Goal: Task Accomplishment & Management: Complete application form

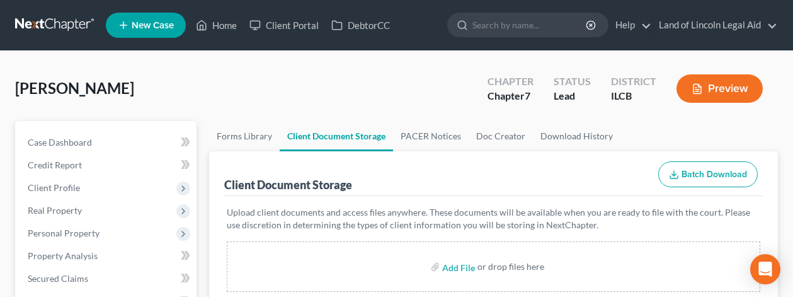
select select "0"
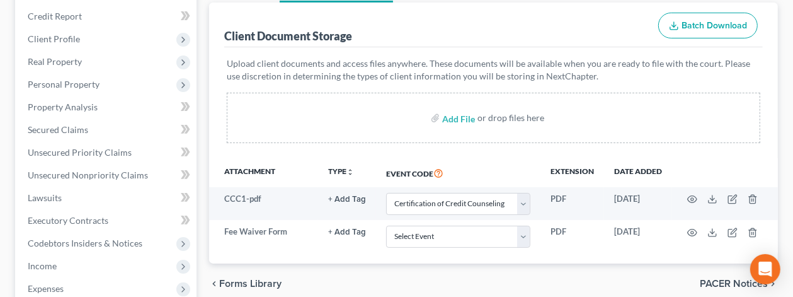
scroll to position [126, 0]
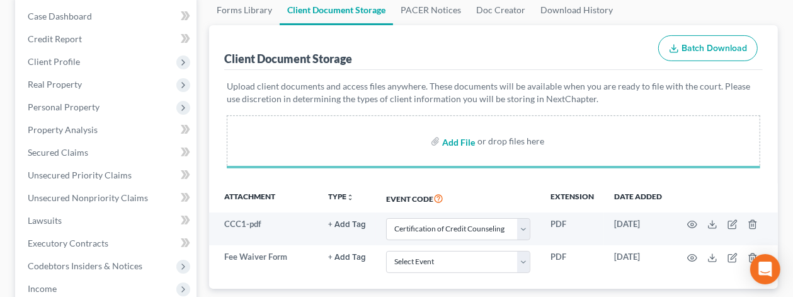
select select "0"
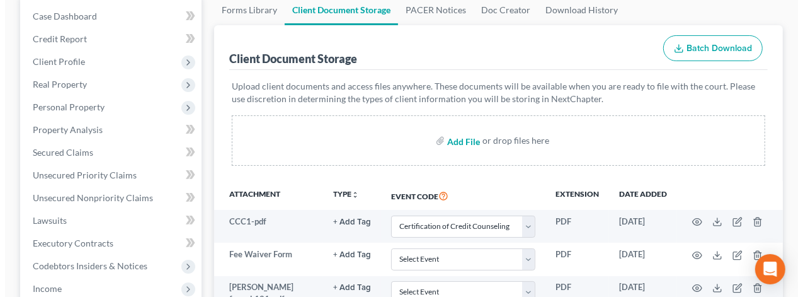
scroll to position [252, 0]
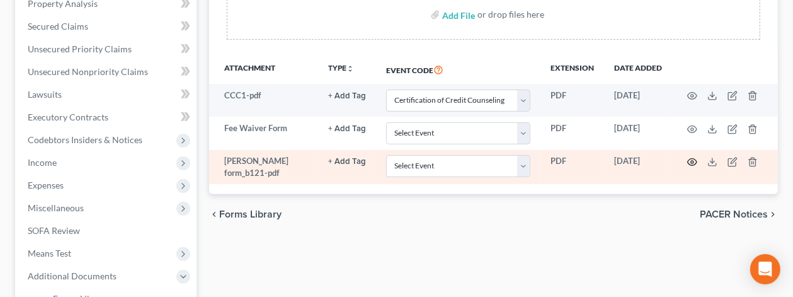
click at [691, 161] on circle "button" at bounding box center [692, 162] width 3 height 3
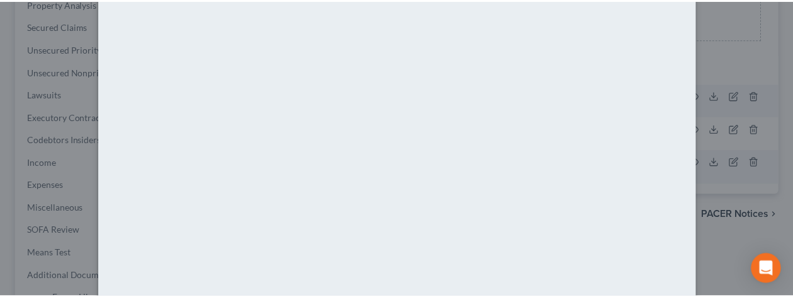
scroll to position [0, 0]
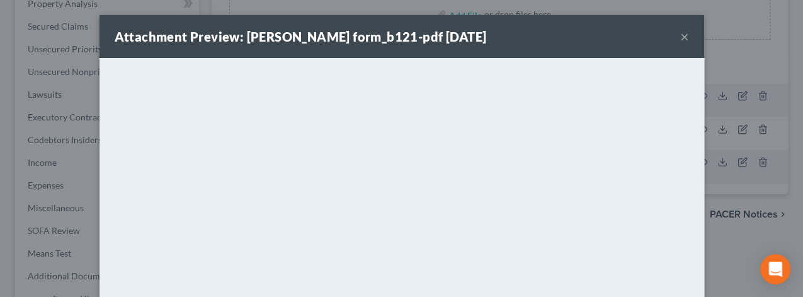
click at [681, 35] on button "×" at bounding box center [685, 36] width 9 height 15
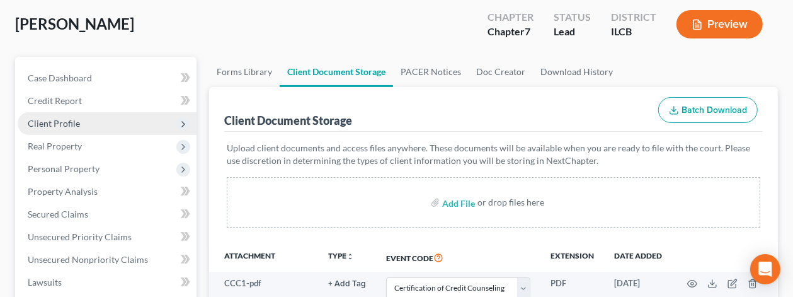
scroll to position [63, 0]
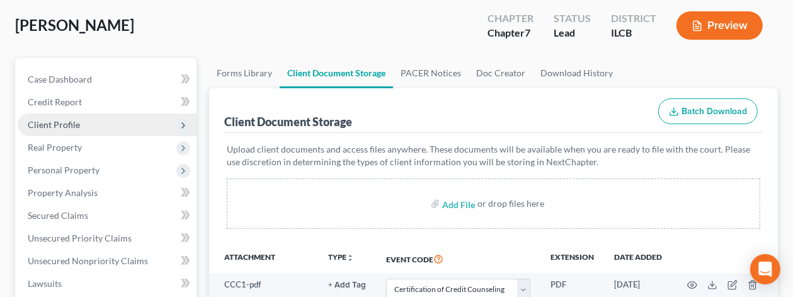
click at [76, 127] on span "Client Profile" at bounding box center [54, 124] width 52 height 11
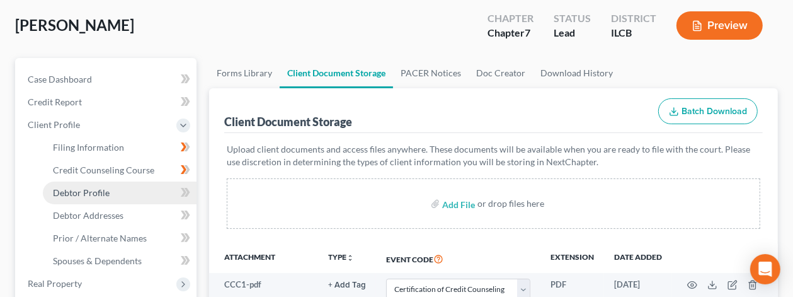
click at [78, 192] on span "Debtor Profile" at bounding box center [81, 192] width 57 height 11
select select "1"
select select "3"
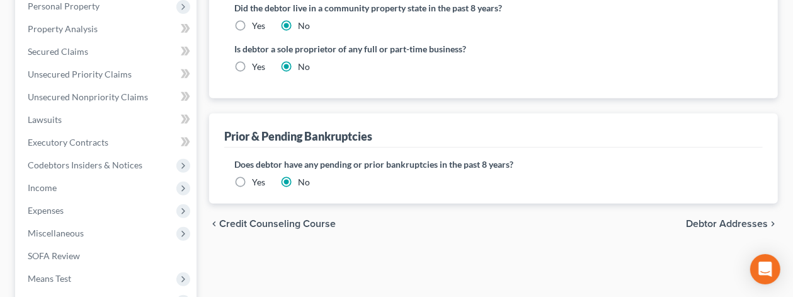
scroll to position [378, 0]
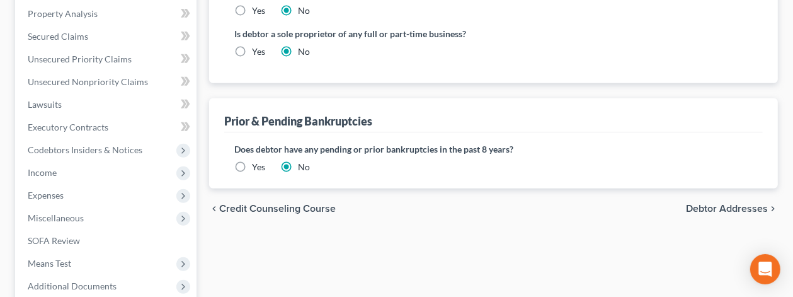
click at [696, 204] on span "Debtor Addresses" at bounding box center [727, 209] width 82 height 10
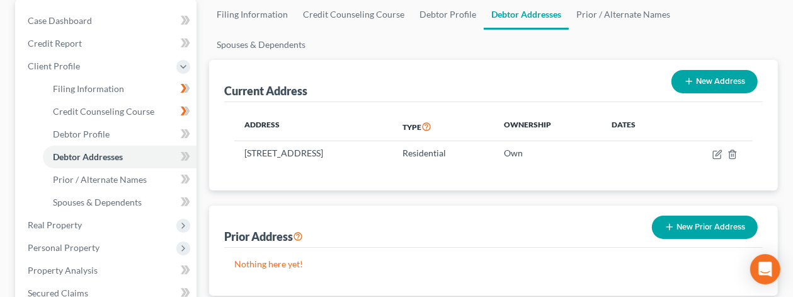
scroll to position [189, 0]
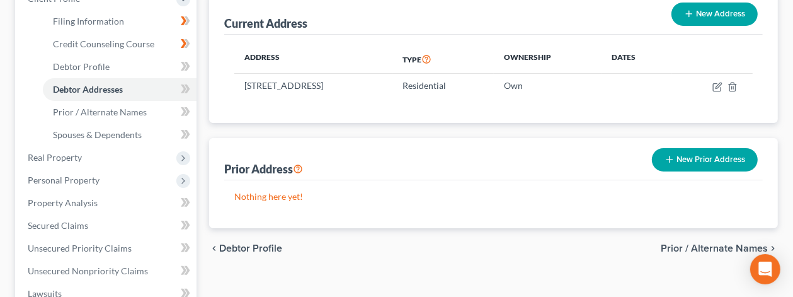
click at [701, 243] on span "Prior / Alternate Names" at bounding box center [714, 248] width 107 height 10
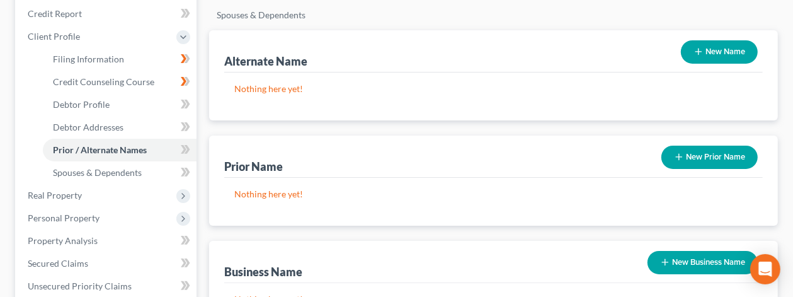
scroll to position [189, 0]
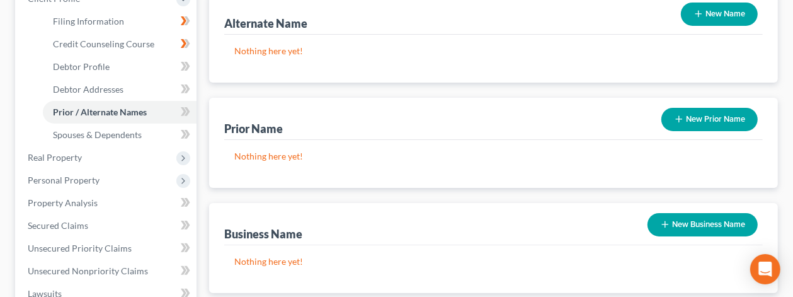
click at [676, 213] on button "New Business Name" at bounding box center [703, 224] width 110 height 23
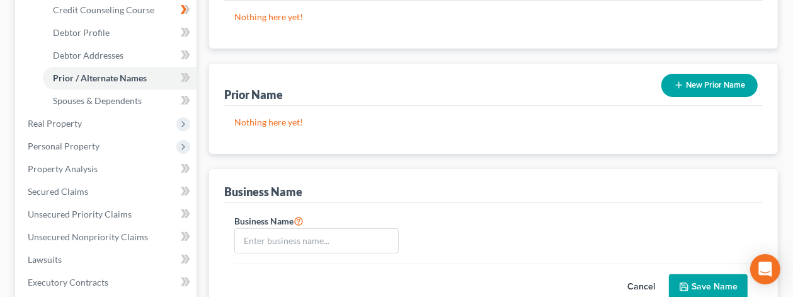
scroll to position [252, 0]
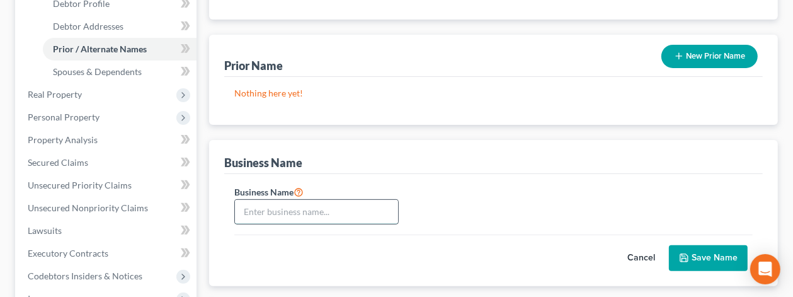
click at [260, 200] on input "text" at bounding box center [316, 212] width 163 height 24
type input "Lead4 Life"
click at [720, 245] on button "Save Name" at bounding box center [708, 258] width 79 height 26
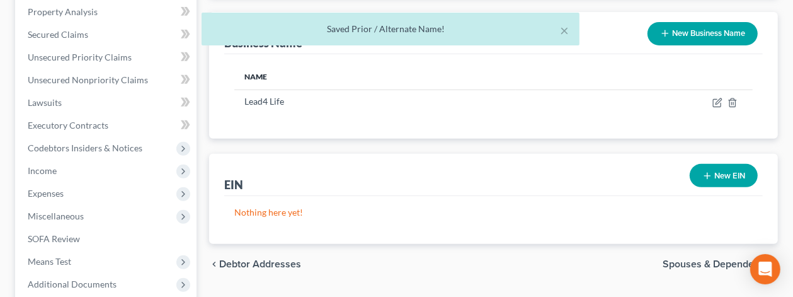
scroll to position [441, 0]
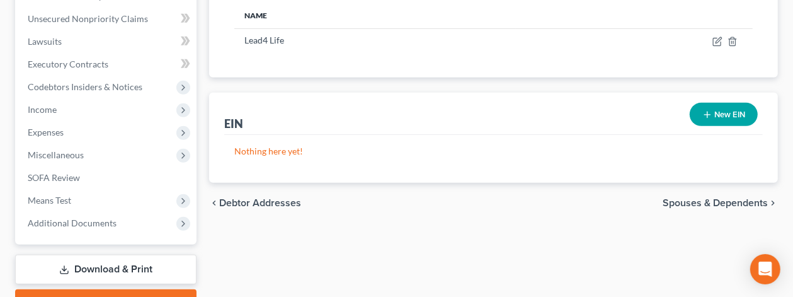
click at [700, 198] on span "Spouses & Dependents" at bounding box center [715, 203] width 105 height 10
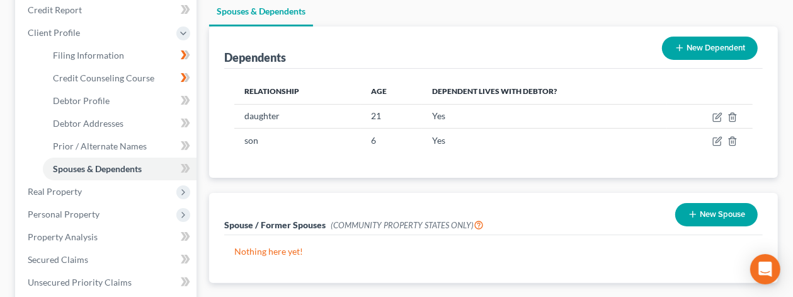
scroll to position [252, 0]
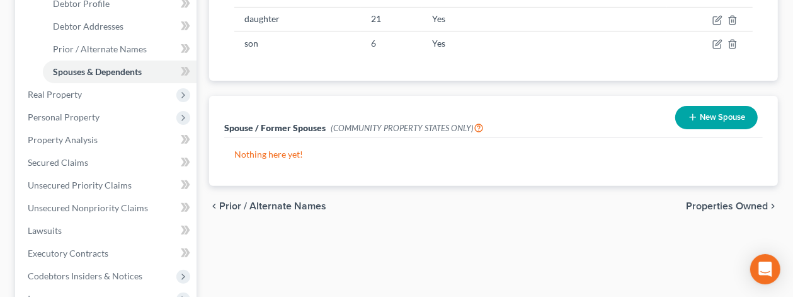
click at [711, 106] on button "New Spouse" at bounding box center [717, 117] width 83 height 23
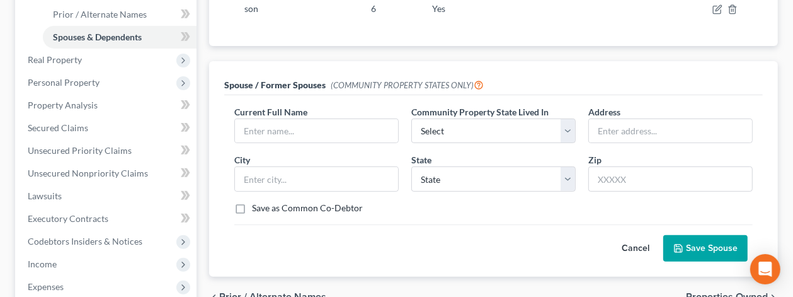
scroll to position [378, 0]
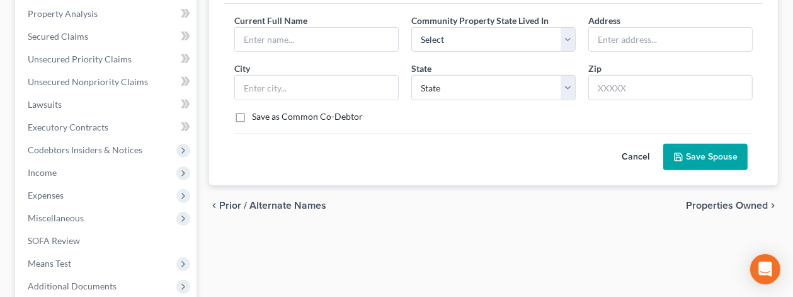
click at [701, 200] on span "Properties Owned" at bounding box center [727, 205] width 82 height 10
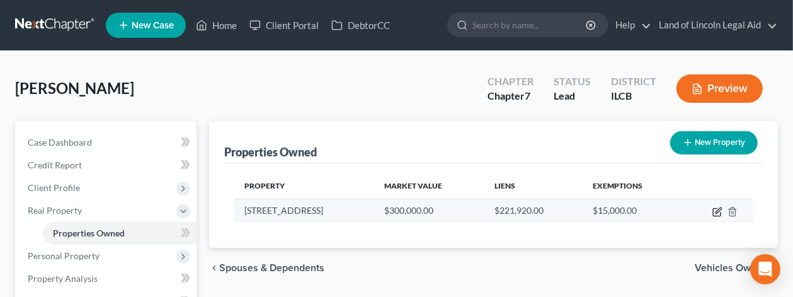
click at [717, 210] on icon "button" at bounding box center [719, 210] width 6 height 6
select select "14"
select select "9"
select select "3"
select select "0"
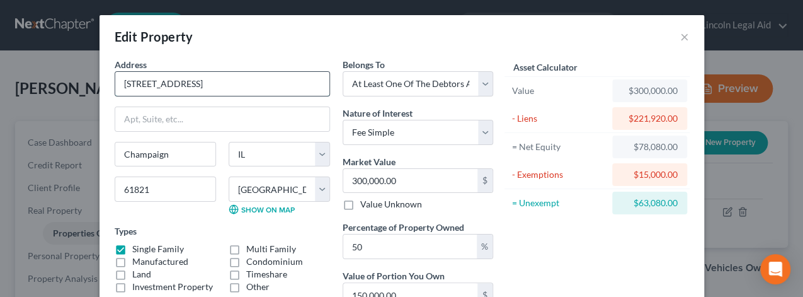
click at [133, 83] on input "[STREET_ADDRESS]" at bounding box center [222, 84] width 214 height 24
type input "[STREET_ADDRESS]"
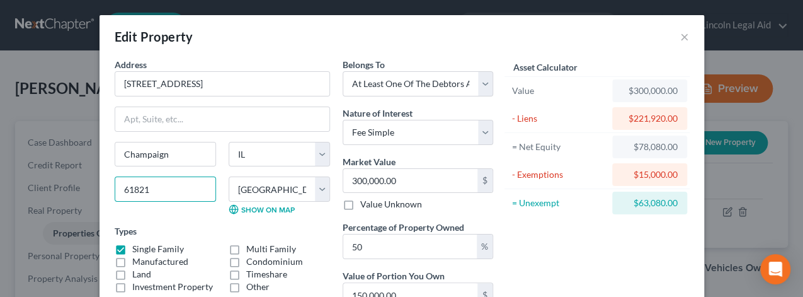
click at [145, 187] on input "61821" at bounding box center [165, 188] width 101 height 25
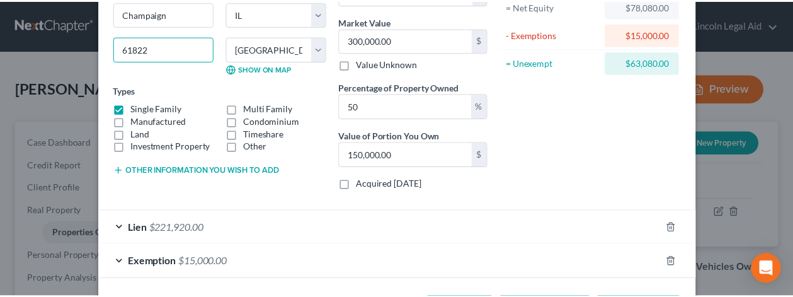
scroll to position [189, 0]
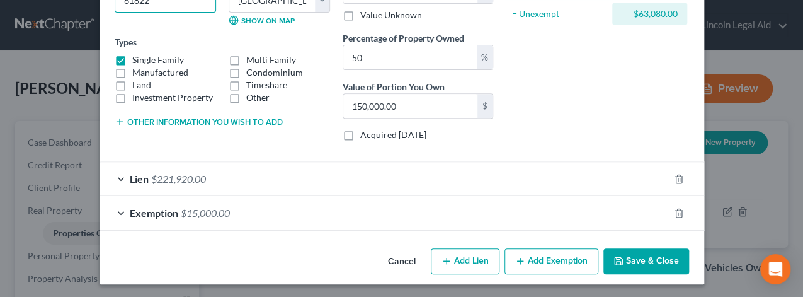
type input "61822"
click at [629, 258] on button "Save & Close" at bounding box center [647, 261] width 86 height 26
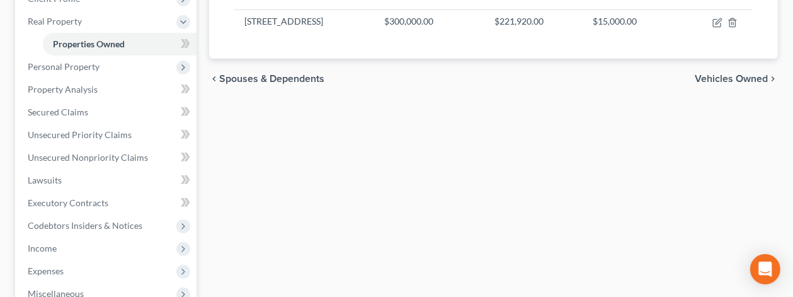
scroll to position [126, 0]
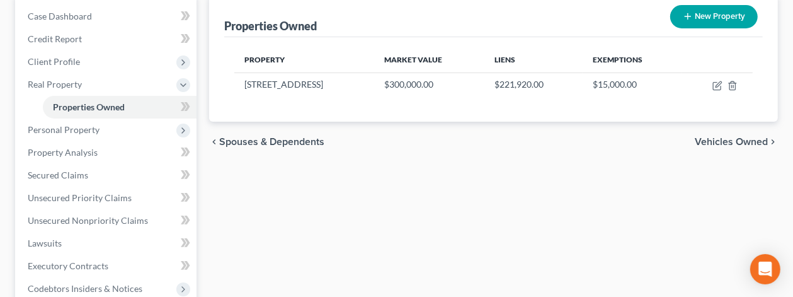
click at [714, 137] on span "Vehicles Owned" at bounding box center [731, 142] width 73 height 10
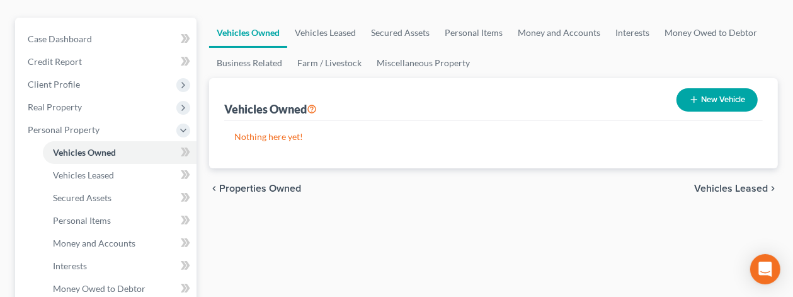
scroll to position [126, 0]
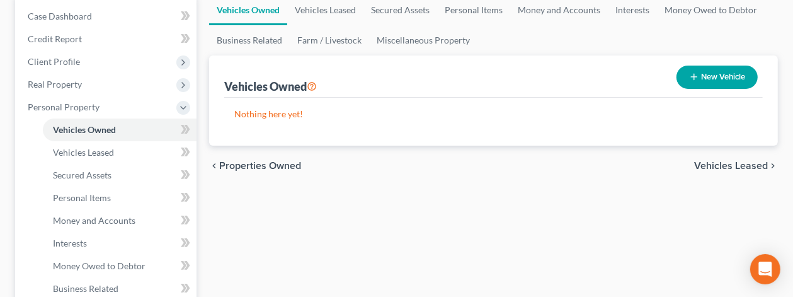
click at [716, 161] on span "Vehicles Leased" at bounding box center [731, 166] width 74 height 10
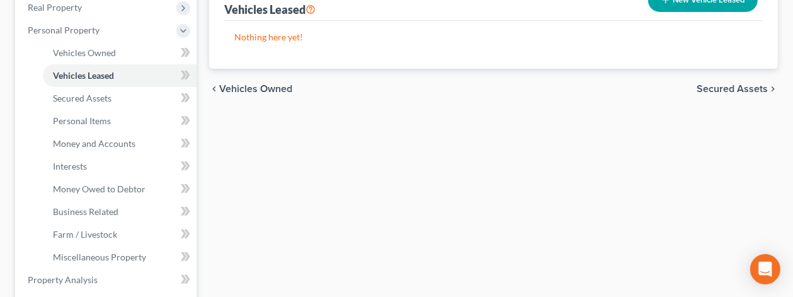
scroll to position [252, 0]
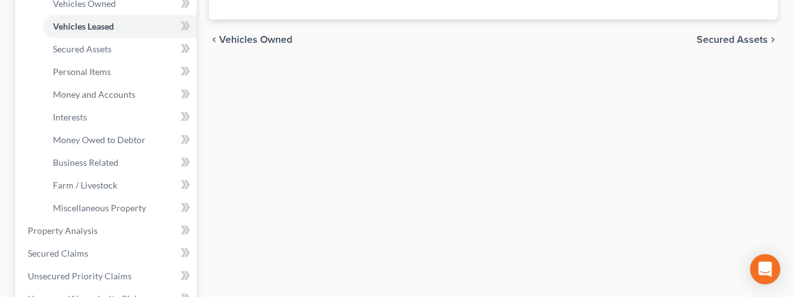
click at [720, 40] on span "Secured Assets" at bounding box center [732, 40] width 71 height 10
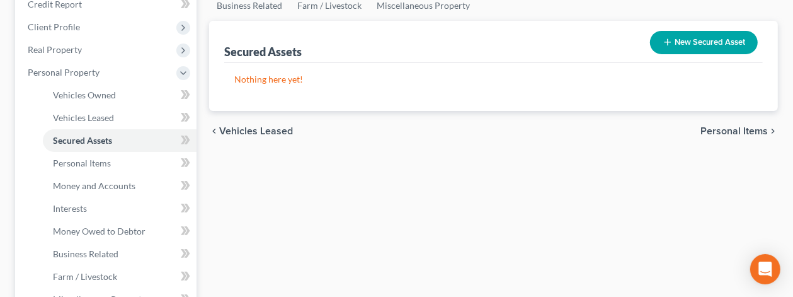
scroll to position [189, 0]
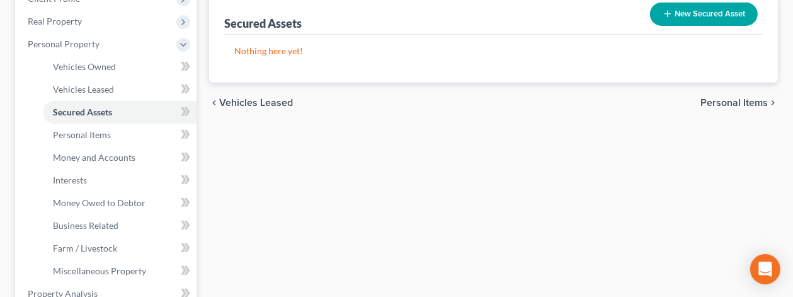
click at [715, 99] on span "Personal Items" at bounding box center [734, 103] width 67 height 10
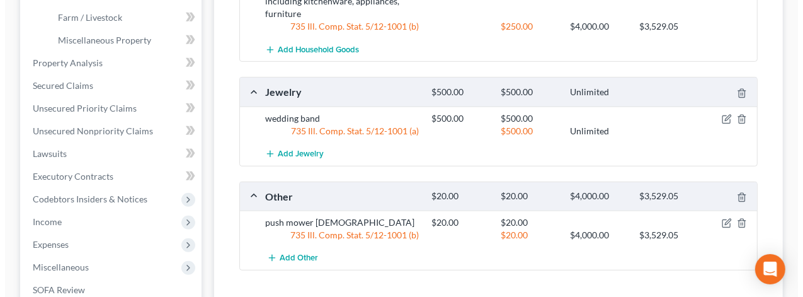
scroll to position [441, 0]
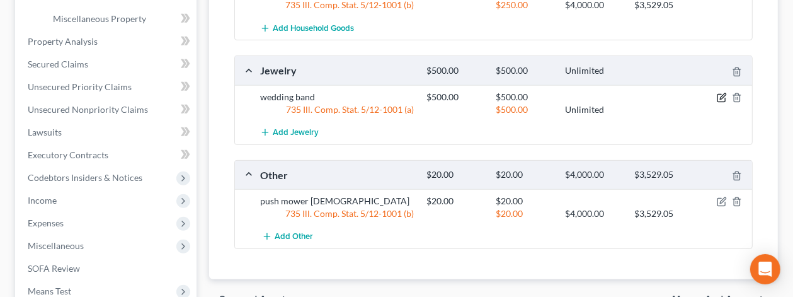
click at [719, 93] on icon "button" at bounding box center [722, 98] width 10 height 10
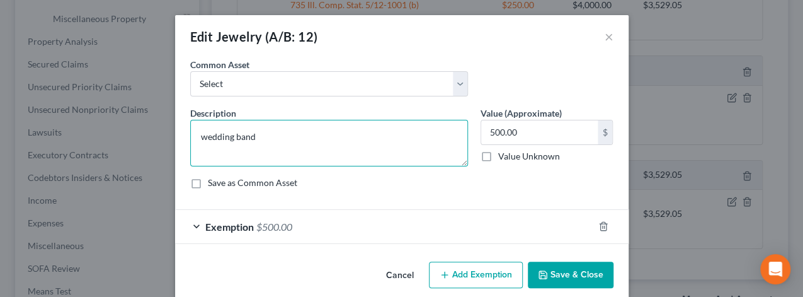
click at [271, 140] on textarea "wedding band" at bounding box center [329, 143] width 278 height 47
click at [252, 135] on textarea "wedding band, costume jewelry" at bounding box center [329, 143] width 278 height 47
click at [330, 135] on textarea "wedding band, costume jewelry" at bounding box center [329, 143] width 278 height 47
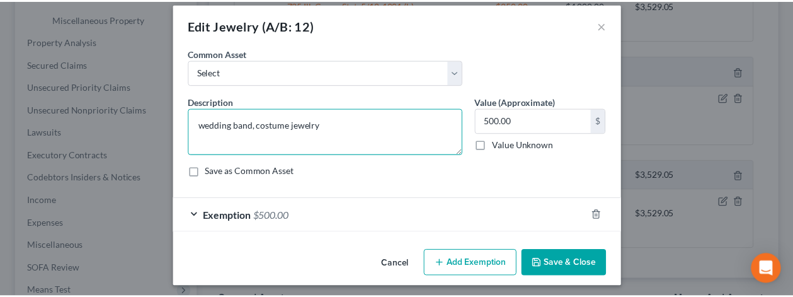
scroll to position [14, 0]
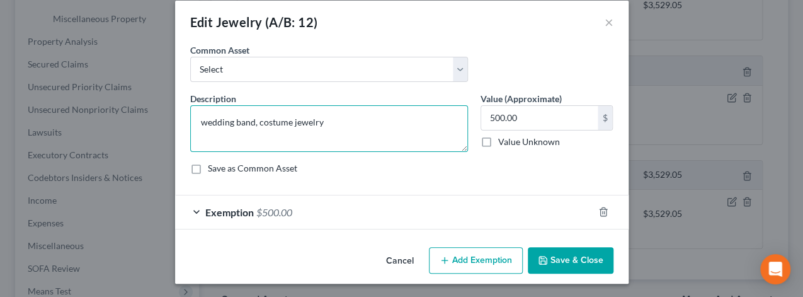
type textarea "wedding band, costume jewelry"
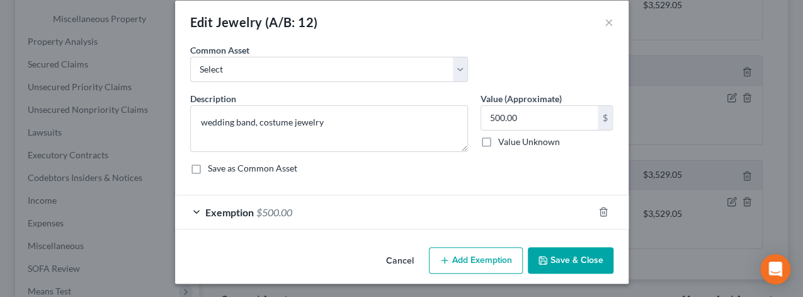
click at [557, 253] on button "Save & Close" at bounding box center [571, 260] width 86 height 26
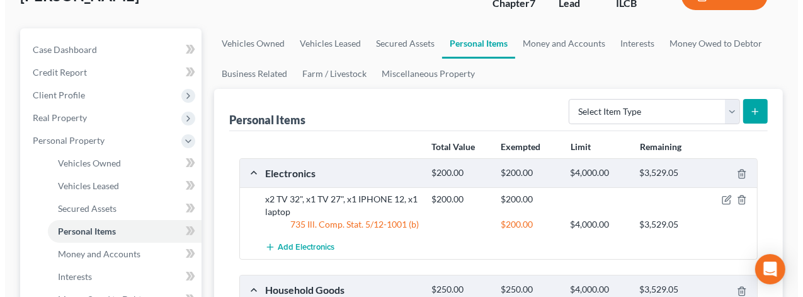
scroll to position [63, 0]
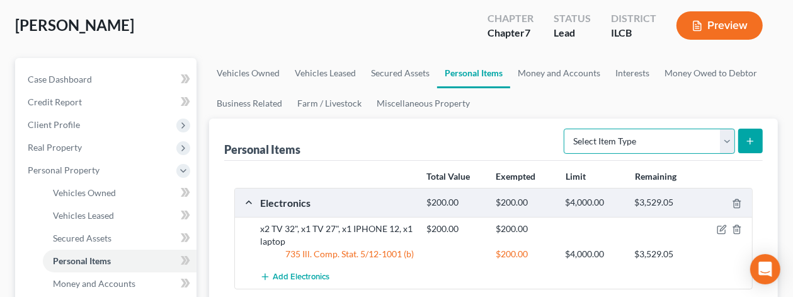
click at [728, 140] on select "Select Item Type Clothing (A/B: 11) Collectibles Of Value (A/B: 8) Electronics …" at bounding box center [649, 141] width 171 height 25
select select "clothing"
click at [567, 129] on select "Select Item Type Clothing (A/B: 11) Collectibles Of Value (A/B: 8) Electronics …" at bounding box center [649, 141] width 171 height 25
click at [752, 139] on icon "submit" at bounding box center [751, 141] width 10 height 10
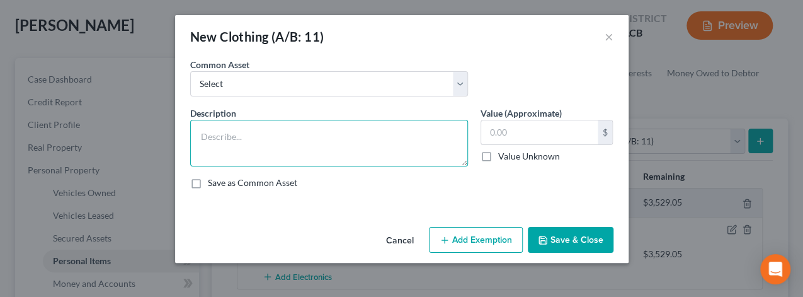
click at [232, 137] on textarea at bounding box center [329, 143] width 278 height 47
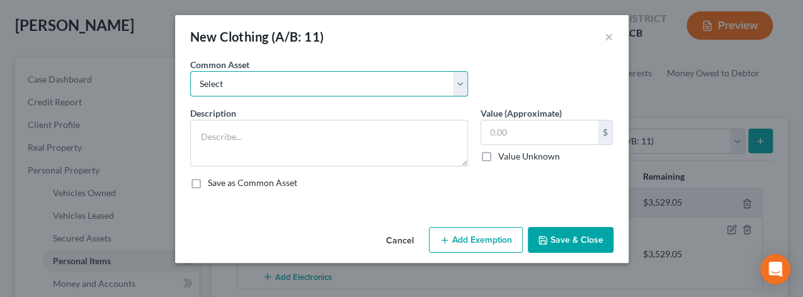
click at [226, 81] on select "Select Miscellaneous clothing" at bounding box center [329, 83] width 278 height 25
select select "0"
click at [190, 71] on select "Select Miscellaneous clothing" at bounding box center [329, 83] width 278 height 25
type textarea "Miscellaneous clothing"
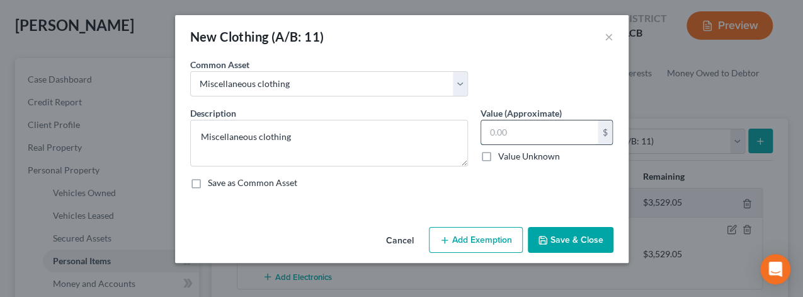
click at [490, 126] on input "text" at bounding box center [539, 132] width 117 height 24
type input "200"
click at [485, 245] on button "Add Exemption" at bounding box center [476, 240] width 94 height 26
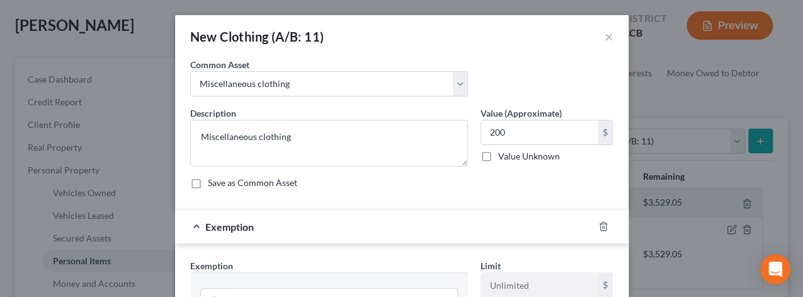
scroll to position [318, 0]
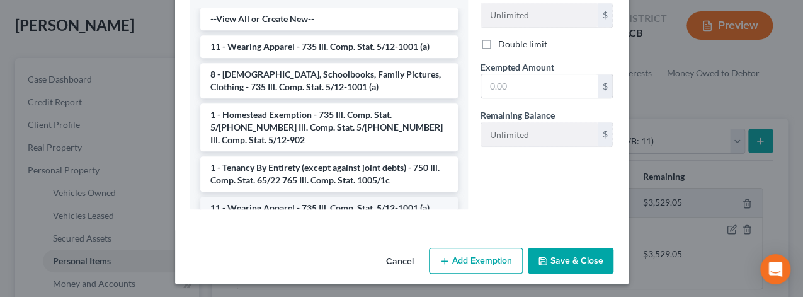
click at [282, 197] on li "11 - Wearing Apparel - 735 Ill. Comp. Stat. 5/12-1001 (a)" at bounding box center [329, 208] width 258 height 23
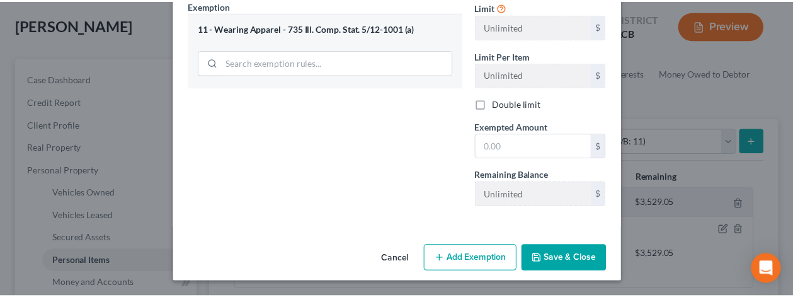
scroll to position [258, 0]
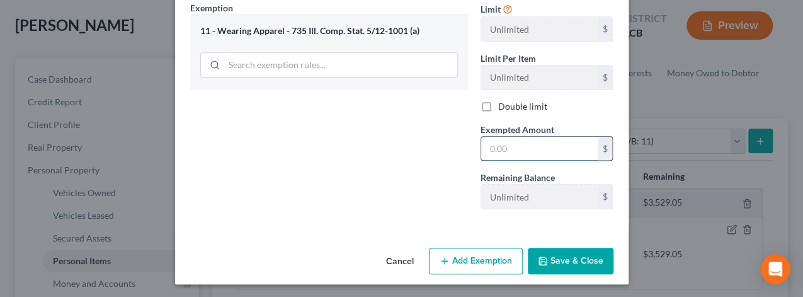
click at [490, 144] on input "text" at bounding box center [539, 149] width 117 height 24
type input "200"
click at [574, 259] on button "Save & Close" at bounding box center [571, 261] width 86 height 26
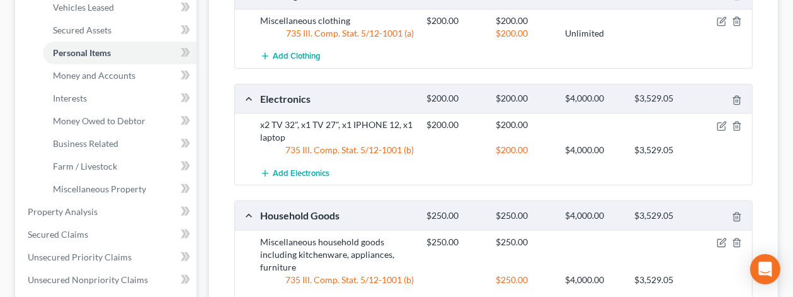
scroll to position [233, 0]
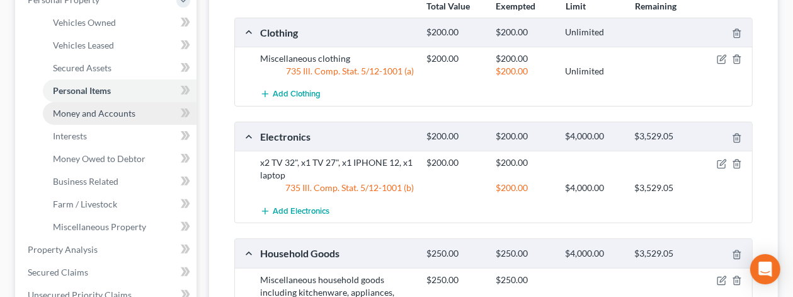
click at [94, 113] on span "Money and Accounts" at bounding box center [94, 113] width 83 height 11
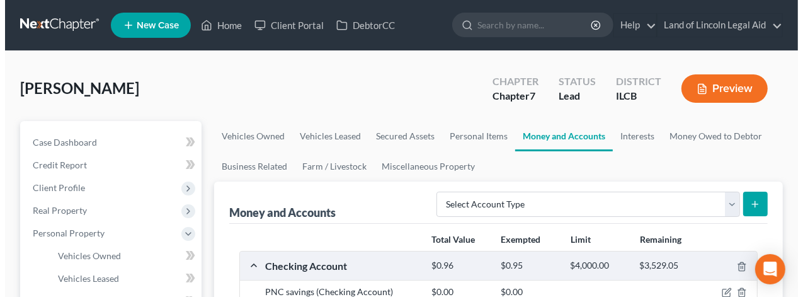
scroll to position [126, 0]
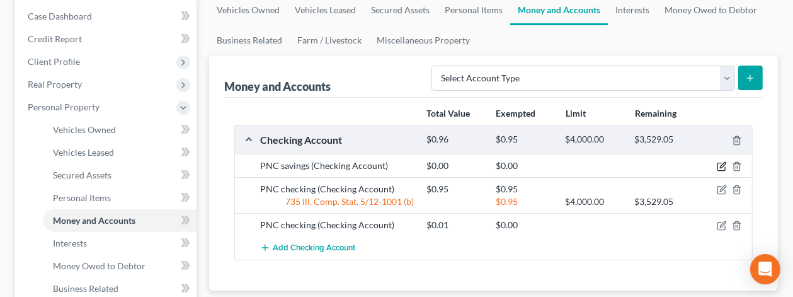
click at [722, 165] on icon "button" at bounding box center [723, 166] width 6 height 6
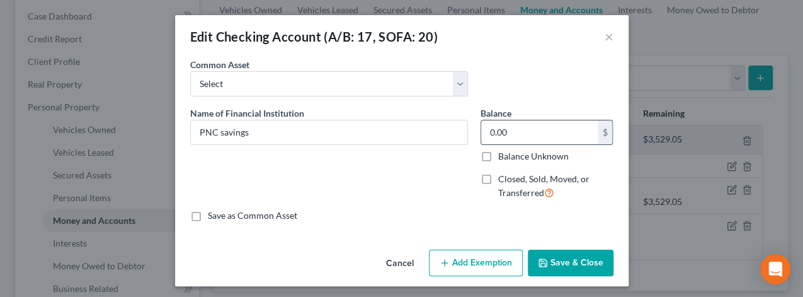
click at [501, 126] on input "0.00" at bounding box center [539, 132] width 117 height 24
click at [502, 127] on input "0.00" at bounding box center [539, 132] width 117 height 24
type input "0.36"
click at [466, 260] on button "Add Exemption" at bounding box center [476, 263] width 94 height 26
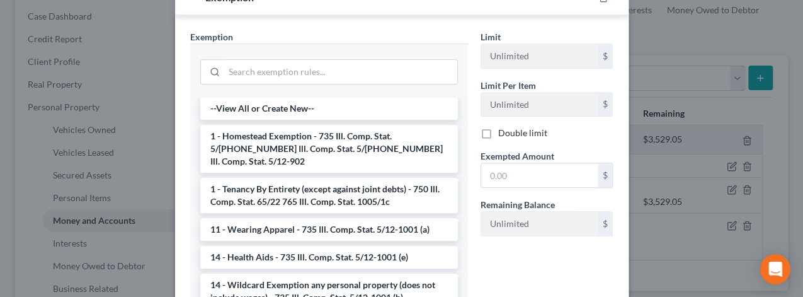
scroll to position [63, 0]
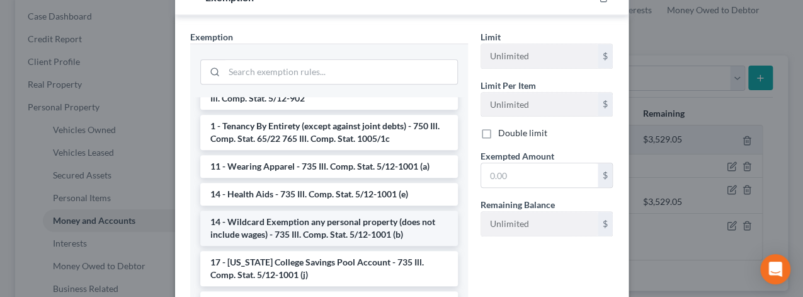
click at [294, 216] on li "14 - Wildcard Exemption any personal property (does not include wages) - 735 Il…" at bounding box center [329, 227] width 258 height 35
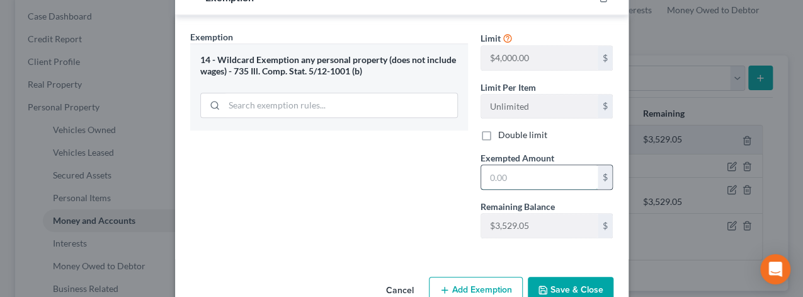
click at [486, 177] on input "text" at bounding box center [539, 177] width 117 height 24
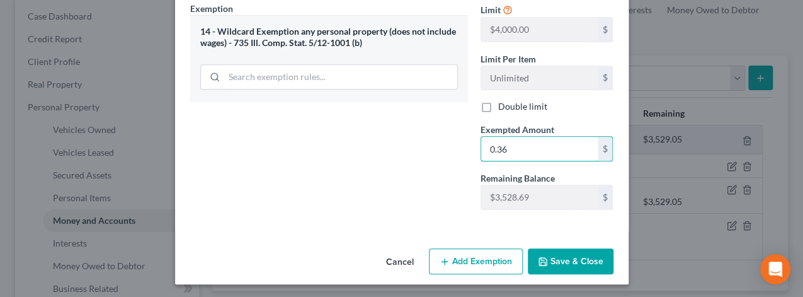
type input "0.36"
click at [565, 253] on button "Save & Close" at bounding box center [571, 261] width 86 height 26
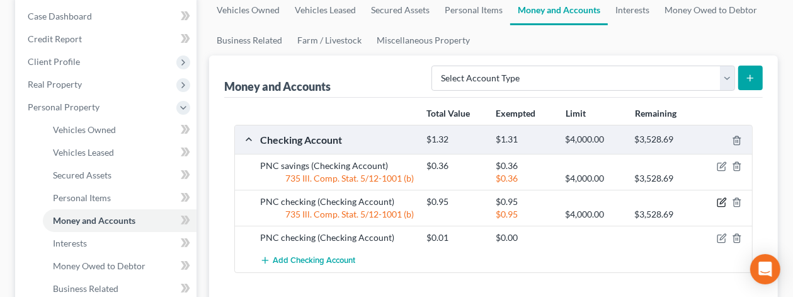
click at [720, 199] on icon "button" at bounding box center [722, 202] width 10 height 10
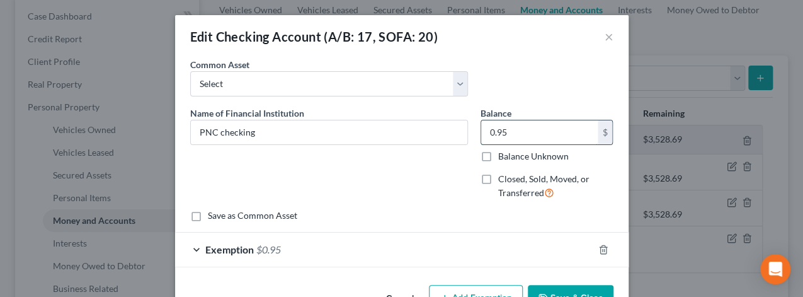
click at [504, 132] on input "0.95" at bounding box center [539, 132] width 117 height 24
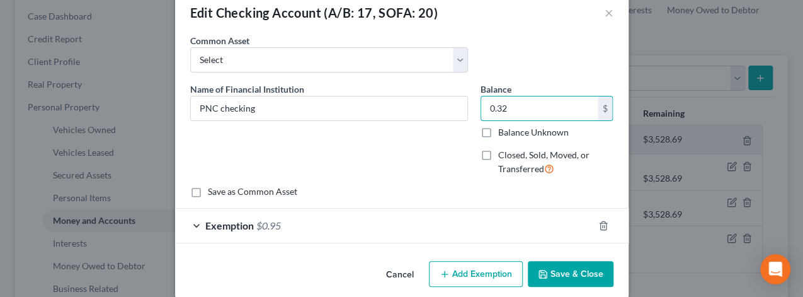
scroll to position [38, 0]
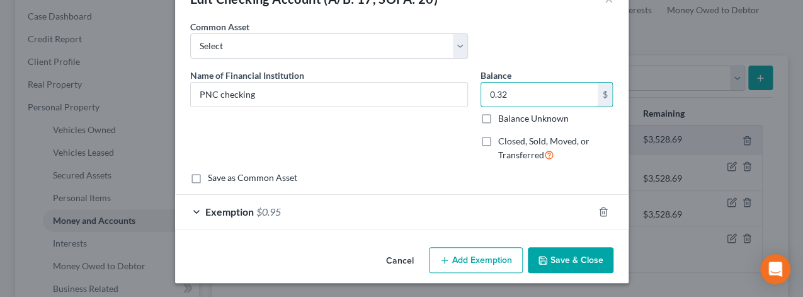
type input "0.32"
click at [193, 207] on div "Exemption $0.95" at bounding box center [384, 211] width 418 height 33
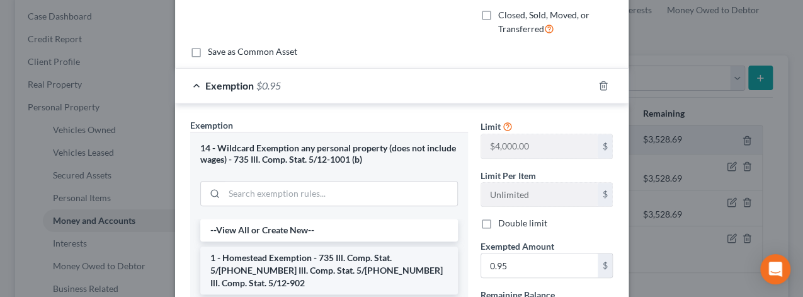
scroll to position [227, 0]
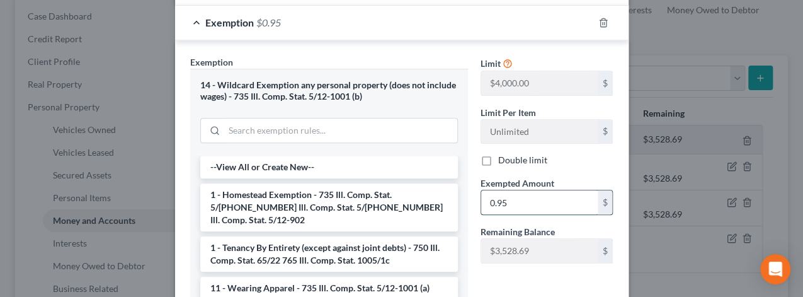
click at [505, 200] on input "0.95" at bounding box center [539, 202] width 117 height 24
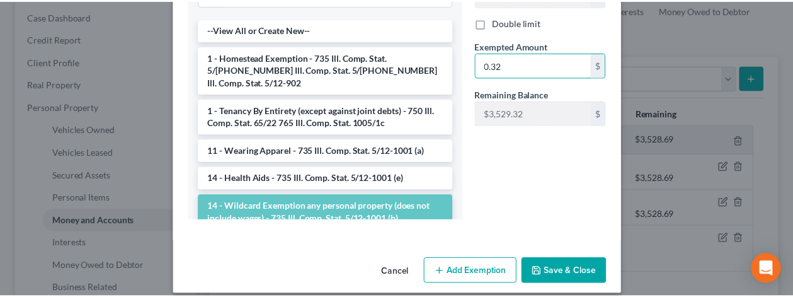
scroll to position [375, 0]
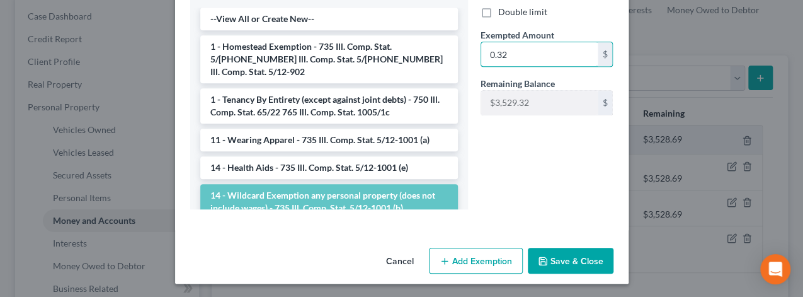
type input "0.32"
click at [573, 255] on button "Save & Close" at bounding box center [571, 261] width 86 height 26
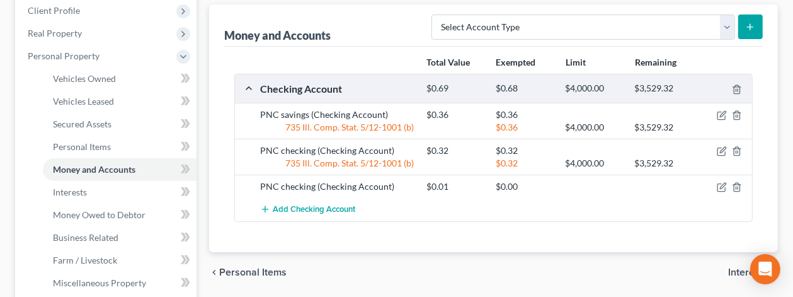
scroll to position [252, 0]
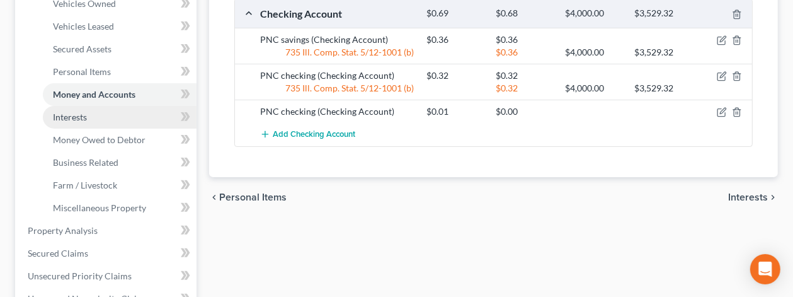
click at [95, 114] on link "Interests" at bounding box center [120, 117] width 154 height 23
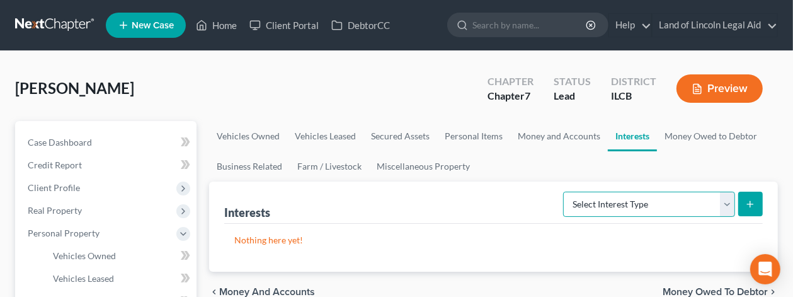
click at [725, 200] on select "Select Interest Type 401K (A/B: 21) Annuity (A/B: 23) Bond (A/B: 18) Education …" at bounding box center [649, 204] width 172 height 25
select select "term_life_insurance"
click at [566, 192] on select "Select Interest Type 401K (A/B: 21) Annuity (A/B: 23) Bond (A/B: 18) Education …" at bounding box center [649, 204] width 172 height 25
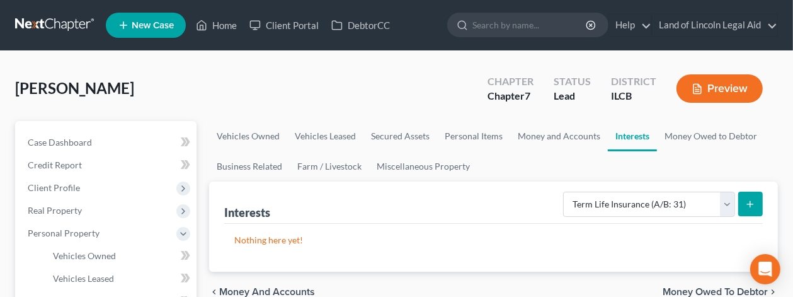
click at [748, 205] on icon "submit" at bounding box center [751, 204] width 10 height 10
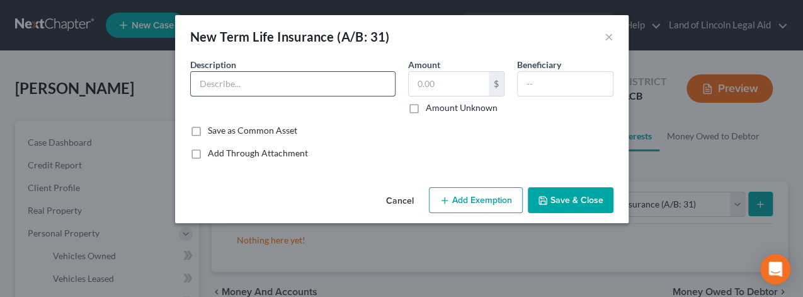
click at [210, 83] on input "text" at bounding box center [293, 84] width 204 height 24
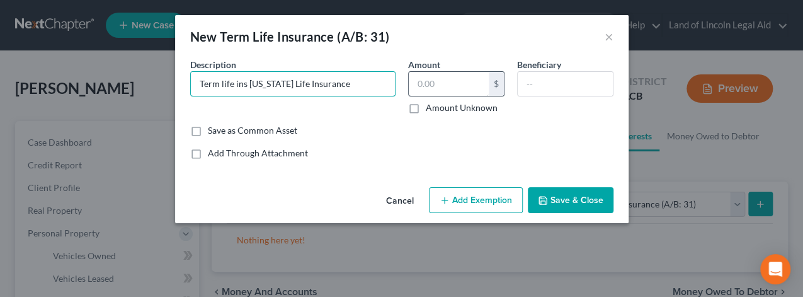
type input "Term life ins [US_STATE] Life Insurance"
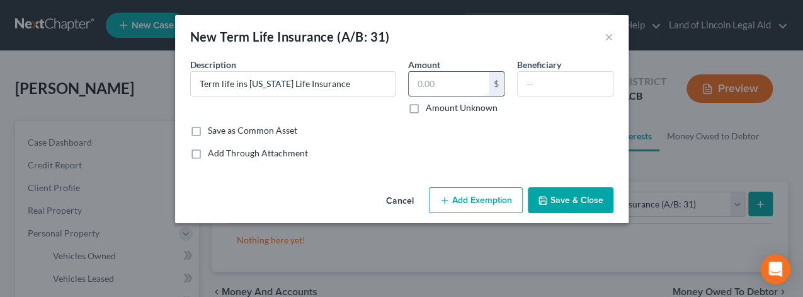
click at [412, 80] on input "text" at bounding box center [449, 84] width 80 height 24
type input "0"
click at [522, 79] on input "text" at bounding box center [565, 84] width 95 height 24
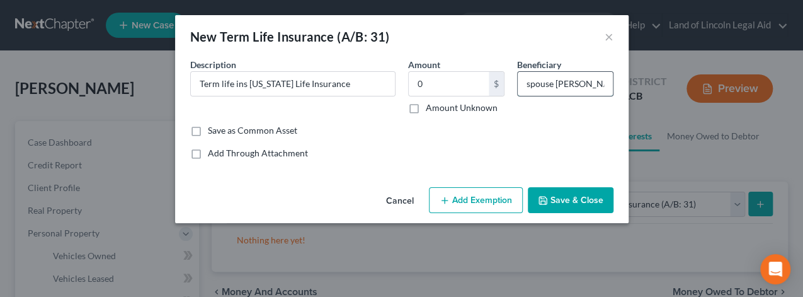
scroll to position [0, 4]
type input "spouse [PERSON_NAME]"
click at [487, 199] on button "Add Exemption" at bounding box center [476, 200] width 94 height 26
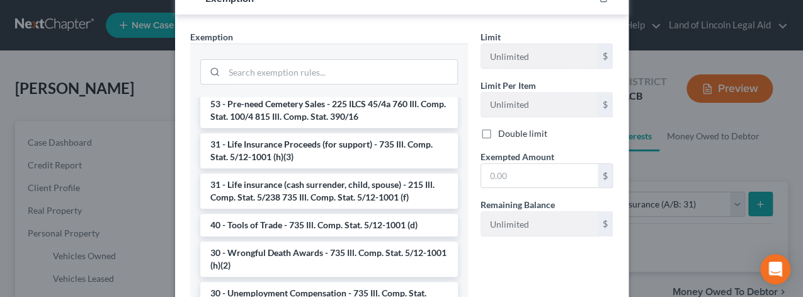
scroll to position [756, 0]
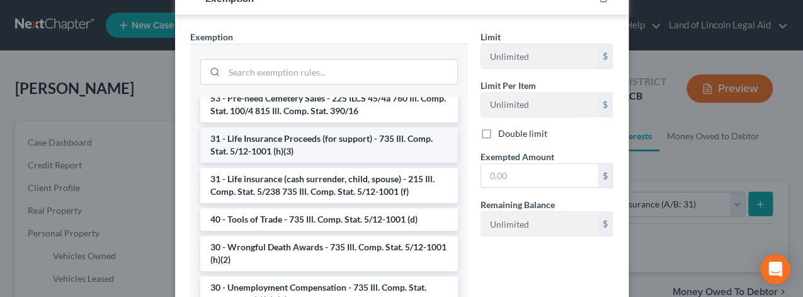
click at [329, 163] on li "31 - Life Insurance Proceeds (for support) - 735 Ill. Comp. Stat. 5/12-1001 (h)…" at bounding box center [329, 144] width 258 height 35
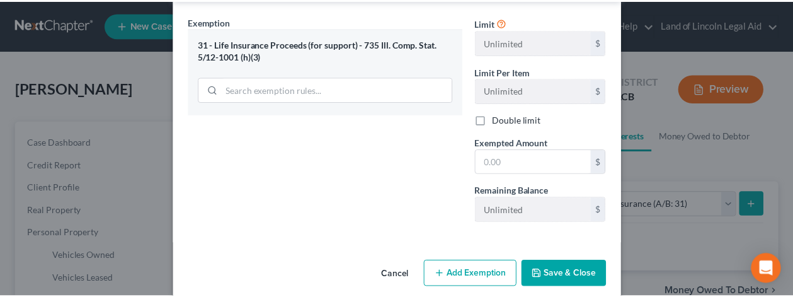
scroll to position [218, 0]
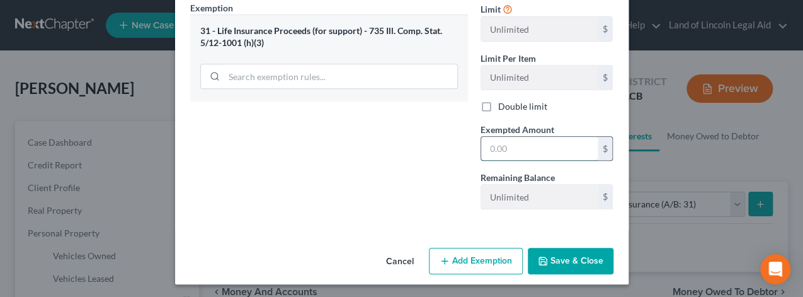
click at [493, 146] on input "text" at bounding box center [539, 149] width 117 height 24
type input "0"
click at [564, 255] on button "Save & Close" at bounding box center [571, 261] width 86 height 26
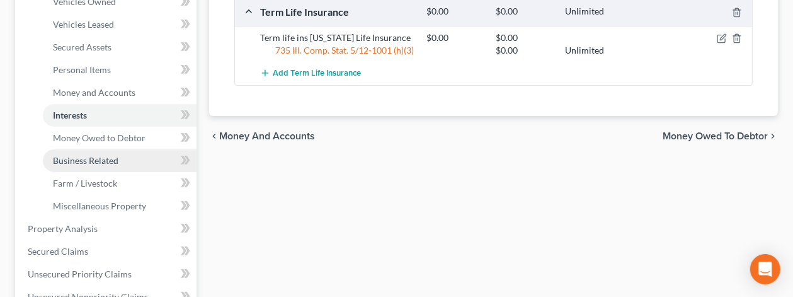
scroll to position [126, 0]
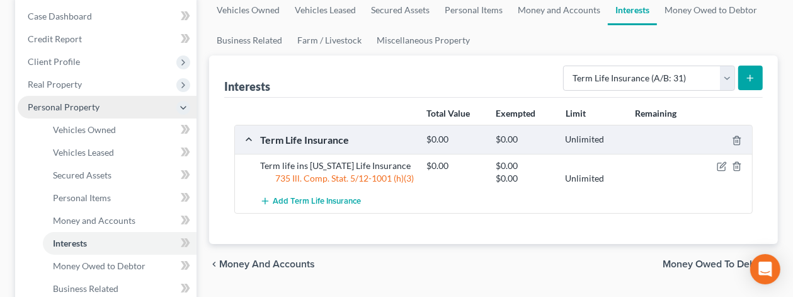
click at [184, 103] on icon at bounding box center [183, 108] width 10 height 10
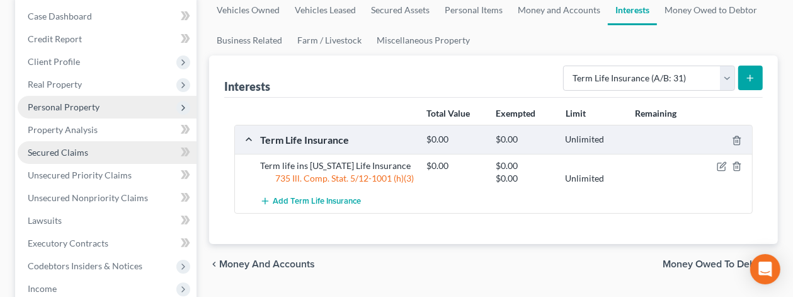
click at [144, 148] on link "Secured Claims" at bounding box center [107, 152] width 179 height 23
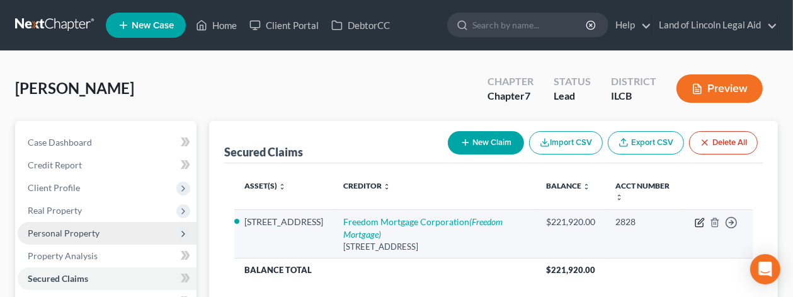
click at [702, 222] on icon "button" at bounding box center [700, 222] width 10 height 10
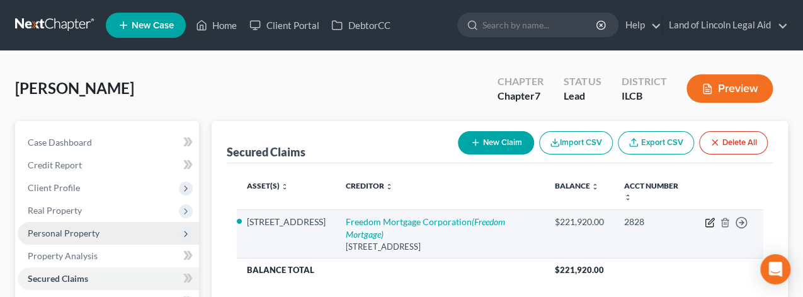
select select "15"
select select "2"
select select "4"
select select "3"
select select "0"
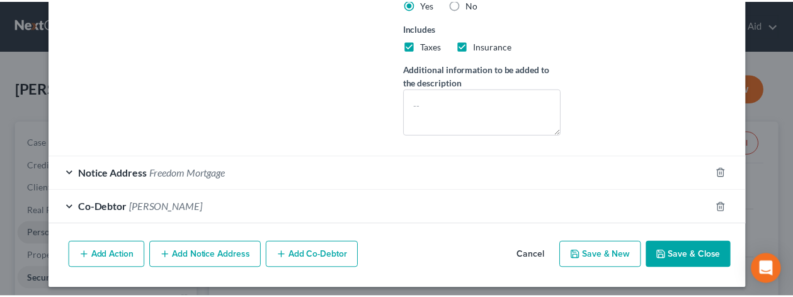
scroll to position [389, 0]
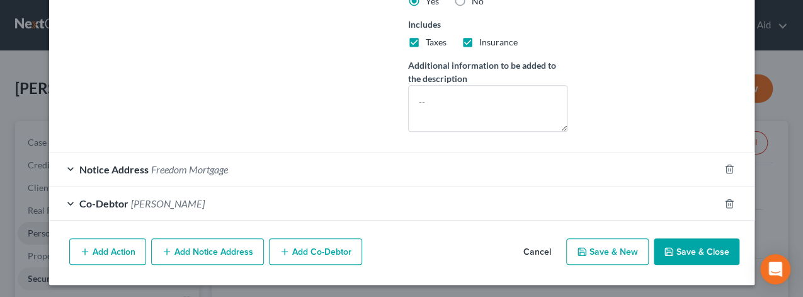
click at [691, 249] on button "Save & Close" at bounding box center [697, 251] width 86 height 26
select select
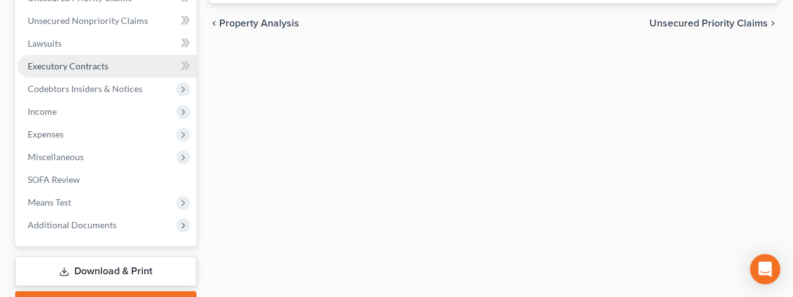
scroll to position [308, 0]
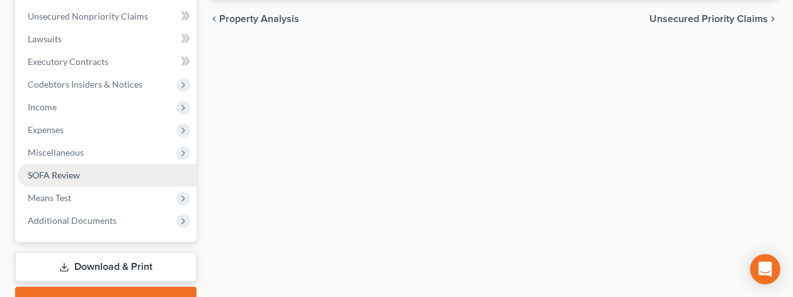
click at [107, 169] on link "SOFA Review" at bounding box center [107, 175] width 179 height 23
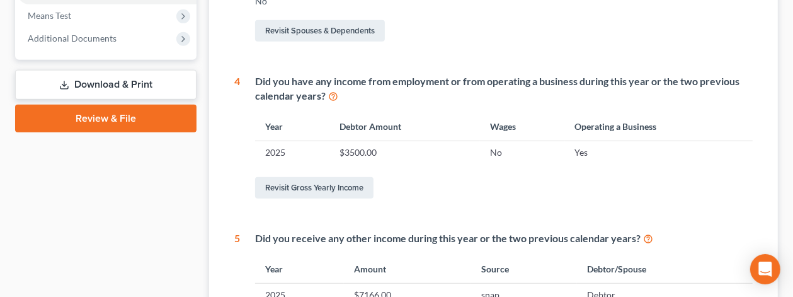
scroll to position [504, 0]
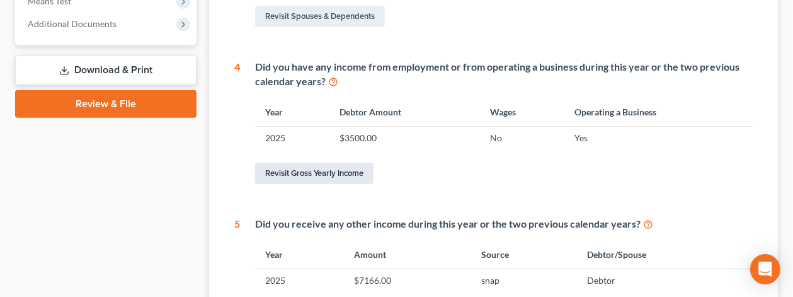
click at [291, 171] on link "Revisit Gross Yearly Income" at bounding box center [314, 173] width 118 height 21
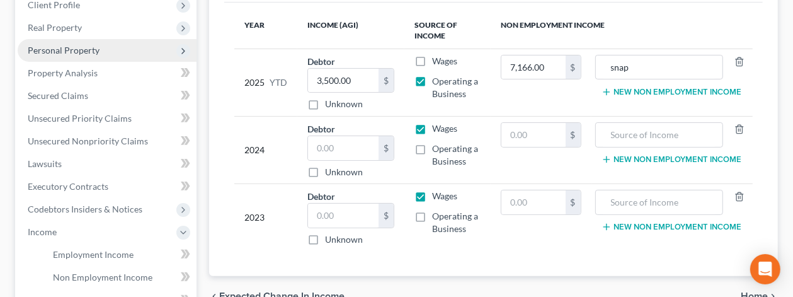
scroll to position [189, 0]
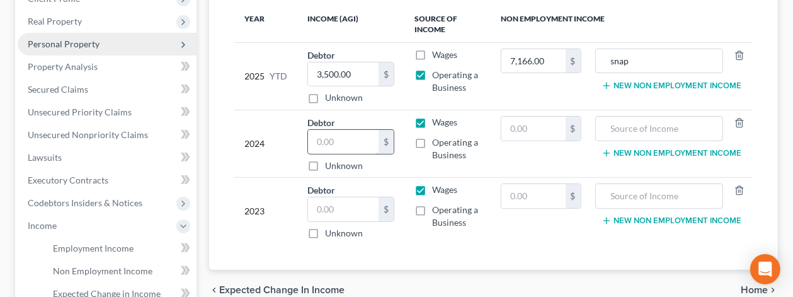
click at [315, 144] on input "text" at bounding box center [343, 142] width 71 height 24
type input "3,500"
click at [315, 208] on input "text" at bounding box center [343, 209] width 71 height 24
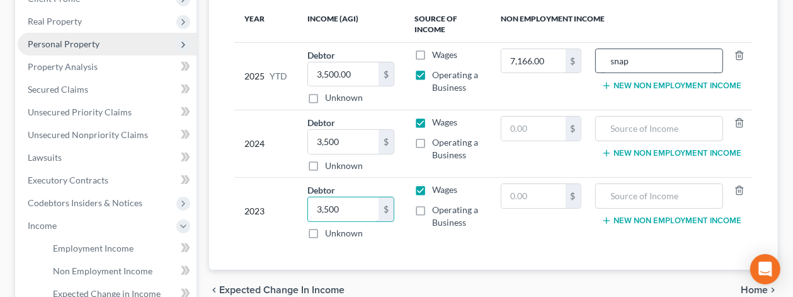
type input "3,500"
click at [631, 62] on input "snap" at bounding box center [659, 61] width 115 height 24
type input "snap, LIHEAP"
click at [511, 124] on input "text" at bounding box center [534, 129] width 64 height 24
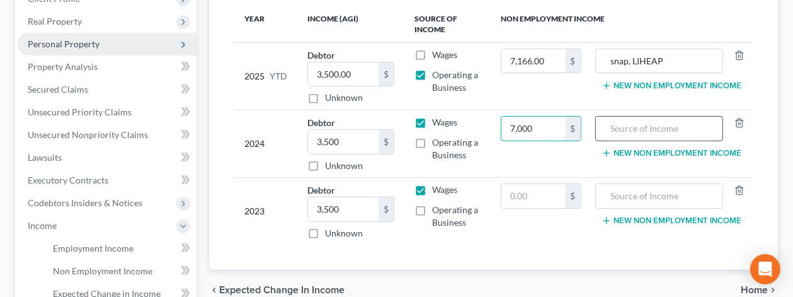
type input "7,000"
click at [611, 127] on input "text" at bounding box center [659, 129] width 115 height 24
type input "snap, LIHEAP"
click at [510, 195] on input "text" at bounding box center [534, 196] width 64 height 24
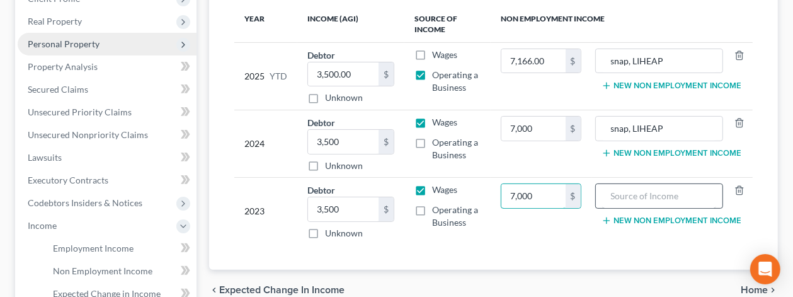
type input "7,000"
click at [612, 194] on input "text" at bounding box center [659, 196] width 115 height 24
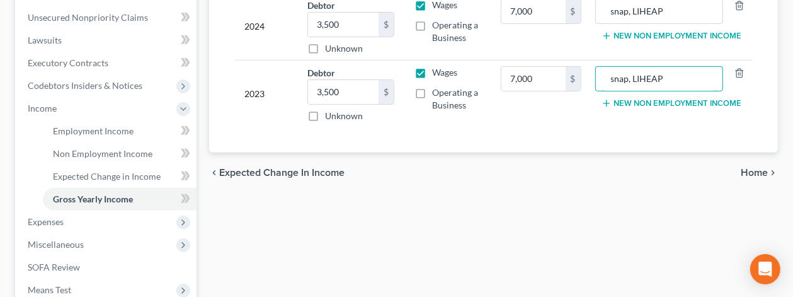
scroll to position [272, 0]
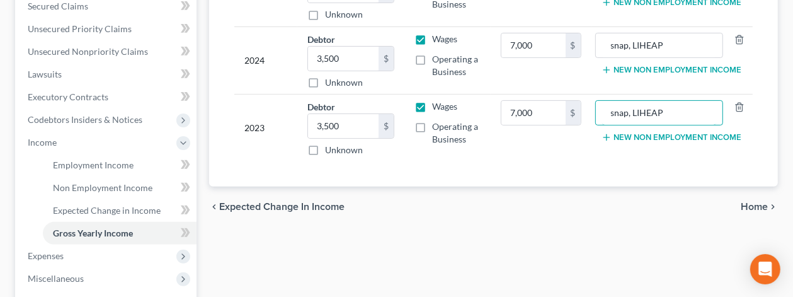
type input "snap, LIHEAP"
click at [757, 202] on span "Home" at bounding box center [754, 207] width 27 height 10
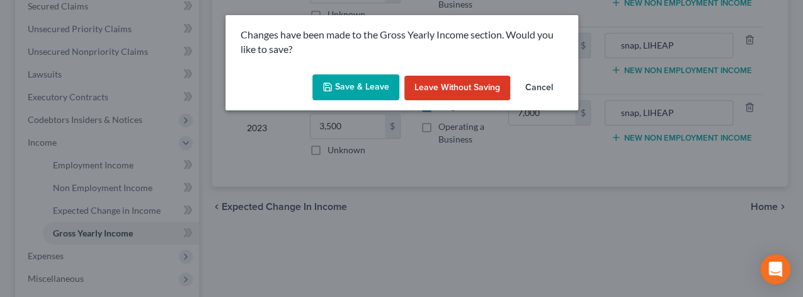
click at [371, 81] on button "Save & Leave" at bounding box center [356, 87] width 87 height 26
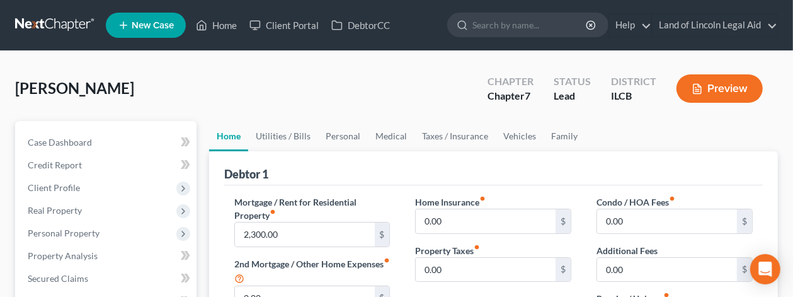
click at [724, 81] on button "Preview" at bounding box center [720, 88] width 86 height 28
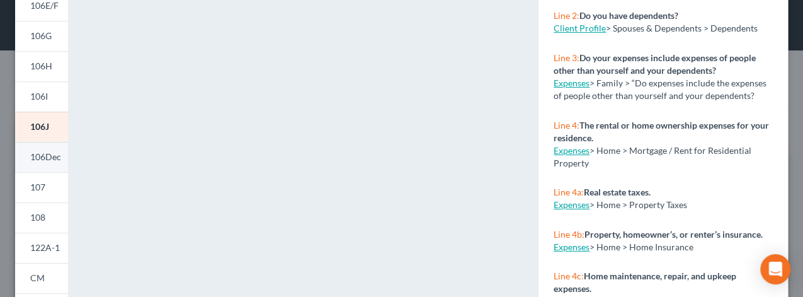
scroll to position [212, 0]
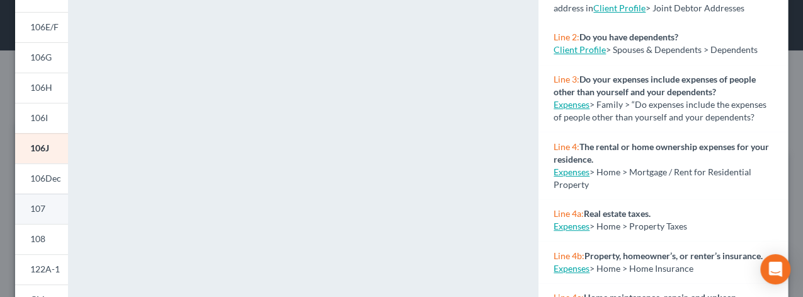
click at [43, 206] on span "107" at bounding box center [37, 208] width 15 height 11
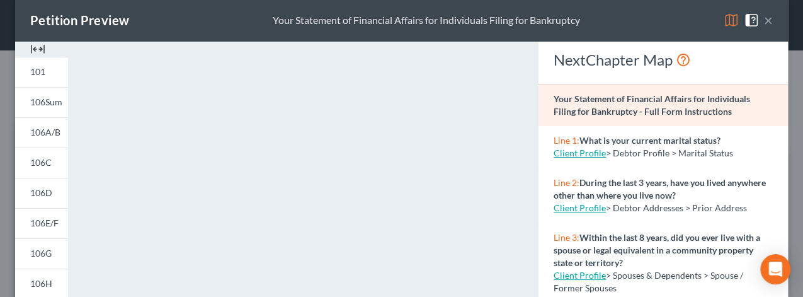
scroll to position [0, 0]
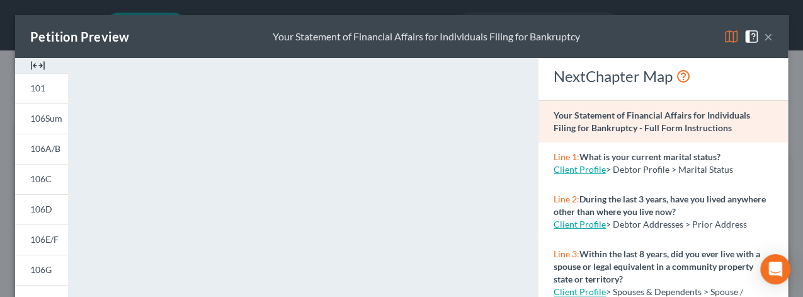
click at [764, 34] on button "×" at bounding box center [768, 36] width 9 height 15
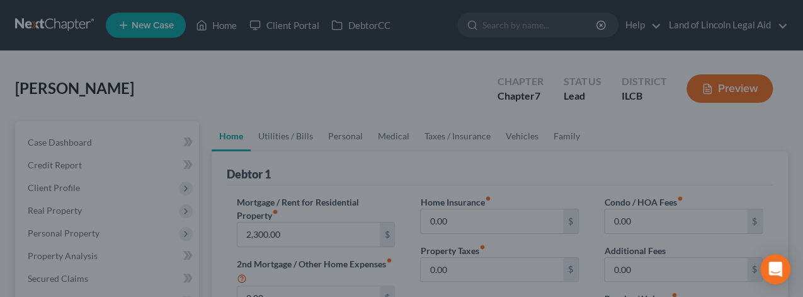
click at [405, 71] on div at bounding box center [401, 148] width 803 height 297
click at [355, 69] on div at bounding box center [401, 148] width 803 height 297
click at [281, 60] on div at bounding box center [401, 148] width 803 height 297
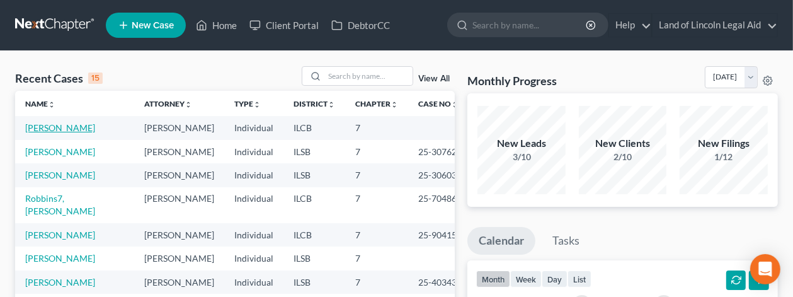
click at [62, 129] on link "[PERSON_NAME]" at bounding box center [60, 127] width 70 height 11
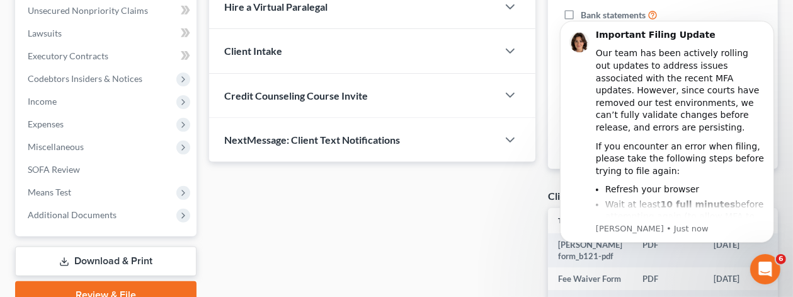
scroll to position [315, 0]
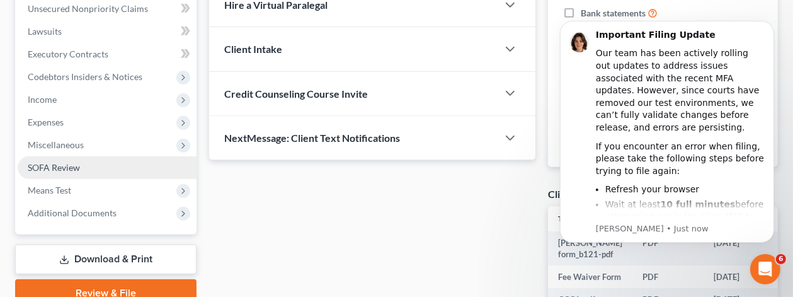
click at [97, 165] on link "SOFA Review" at bounding box center [107, 167] width 179 height 23
